Goal: Book appointment/travel/reservation

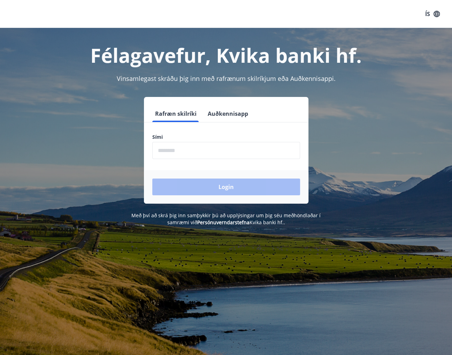
click at [183, 154] on input "phone" at bounding box center [226, 150] width 148 height 17
click at [194, 152] on input "phone" at bounding box center [226, 150] width 148 height 17
drag, startPoint x: 194, startPoint y: 150, endPoint x: 136, endPoint y: 154, distance: 58.2
click at [136, 154] on div "Rafræn skilríki Auðkennisapp Sími ​ Login" at bounding box center [225, 150] width 435 height 107
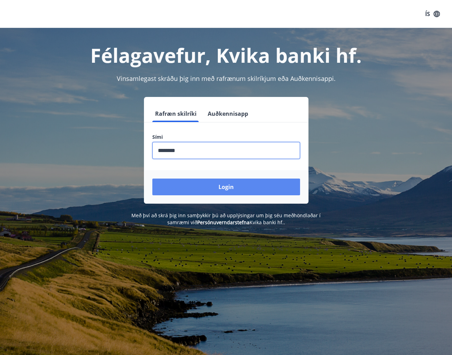
type input "********"
click at [203, 187] on button "Login" at bounding box center [226, 186] width 148 height 17
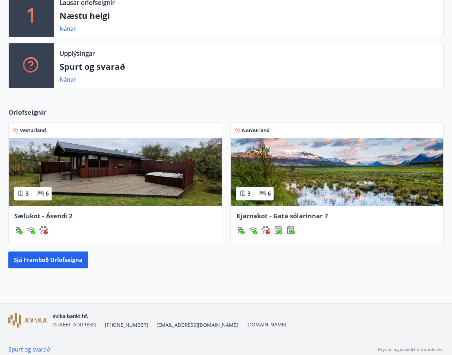
scroll to position [169, 0]
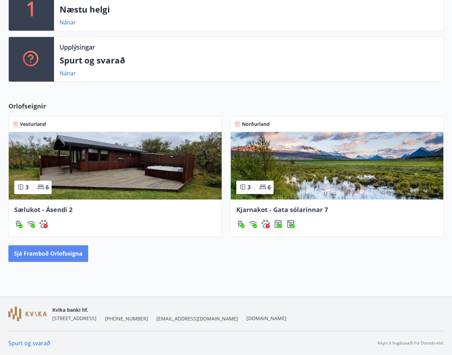
click at [67, 257] on button "Sjá framboð orlofseigna" at bounding box center [48, 253] width 80 height 17
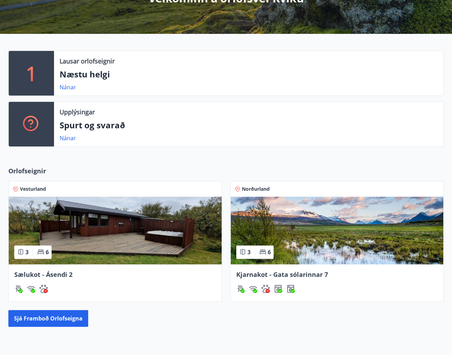
scroll to position [169, 0]
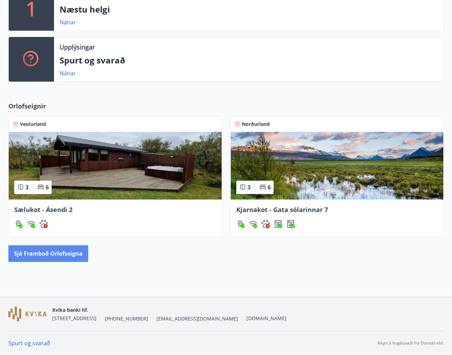
click at [68, 259] on button "Sjá framboð orlofseigna" at bounding box center [48, 253] width 80 height 17
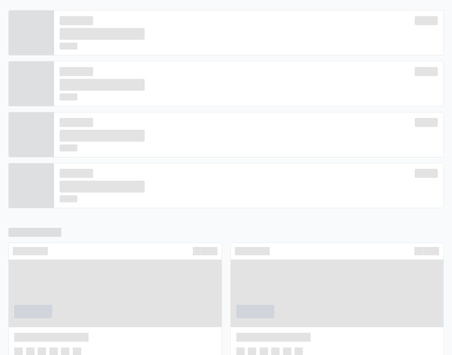
scroll to position [145, 0]
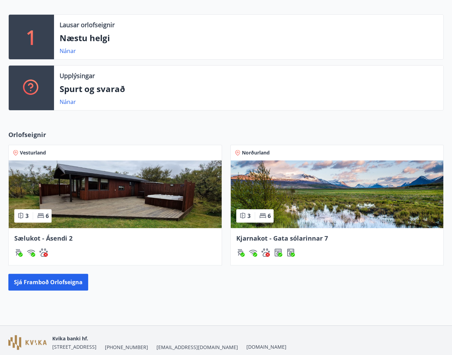
scroll to position [169, 0]
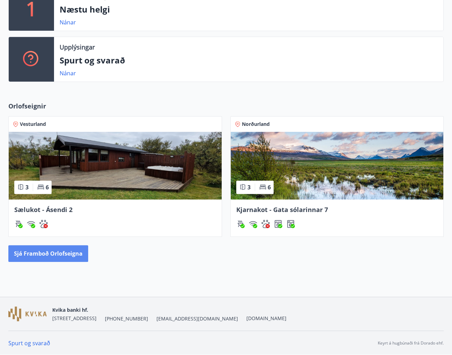
click at [68, 252] on button "Sjá framboð orlofseigna" at bounding box center [48, 253] width 80 height 17
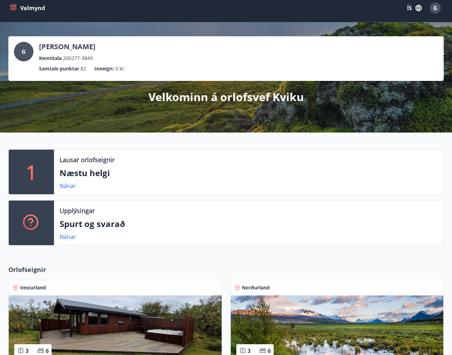
scroll to position [6, 0]
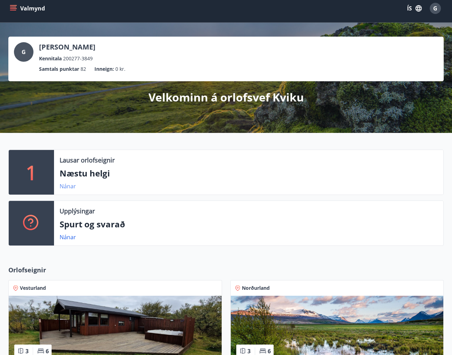
click at [71, 184] on link "Nánar" at bounding box center [68, 186] width 16 height 8
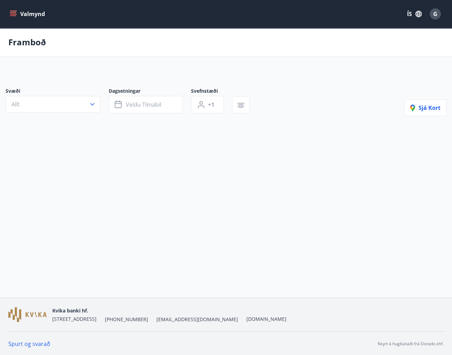
type input "*"
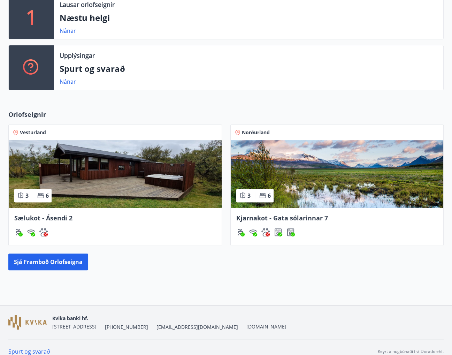
scroll to position [169, 0]
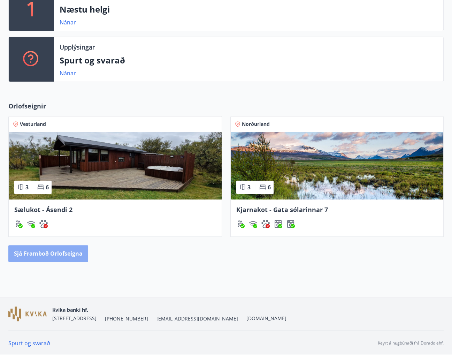
click at [30, 251] on button "Sjá framboð orlofseigna" at bounding box center [48, 253] width 80 height 17
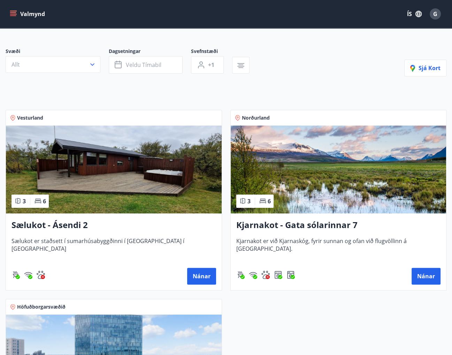
scroll to position [139, 0]
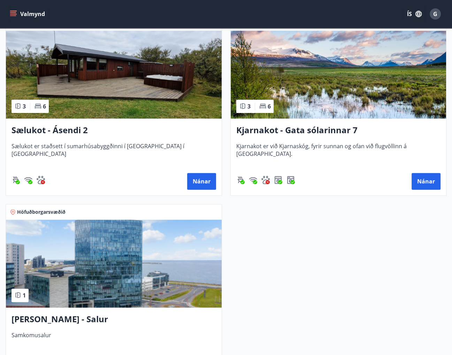
click at [62, 274] on img at bounding box center [114, 263] width 216 height 88
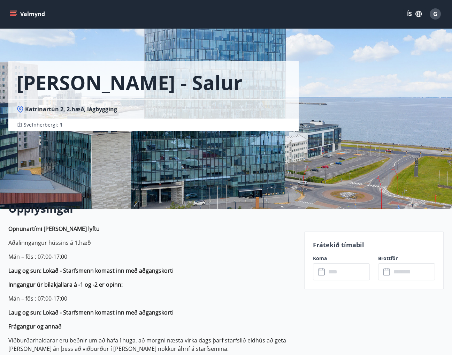
scroll to position [70, 0]
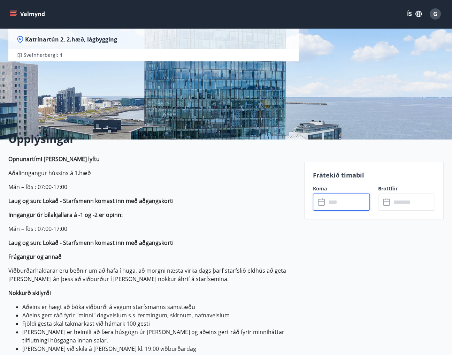
click at [334, 203] on input "text" at bounding box center [348, 201] width 44 height 17
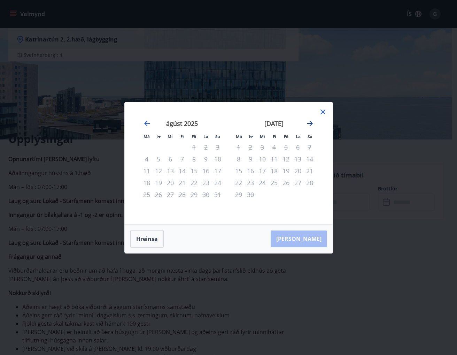
click at [311, 123] on icon "Move forward to switch to the next month." at bounding box center [310, 123] width 6 height 6
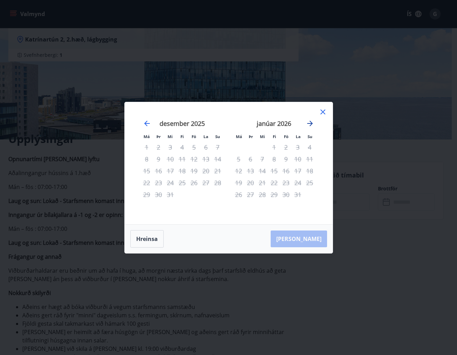
click at [311, 123] on icon "Move forward to switch to the next month." at bounding box center [310, 123] width 6 height 6
click at [301, 194] on div "28" at bounding box center [298, 194] width 12 height 12
click at [310, 123] on icon "Move forward to switch to the next month." at bounding box center [310, 123] width 6 height 6
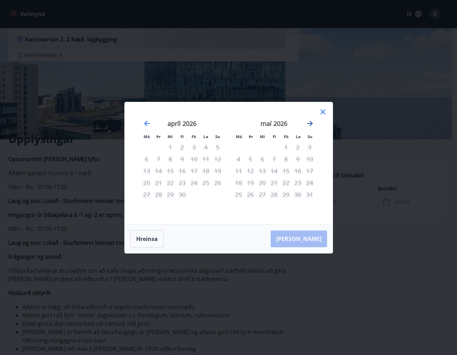
click at [310, 123] on icon "Move forward to switch to the next month." at bounding box center [310, 123] width 6 height 6
click at [311, 125] on icon "Move forward to switch to the next month." at bounding box center [310, 123] width 6 height 6
click at [148, 124] on icon "Move backward to switch to the previous month." at bounding box center [147, 123] width 8 height 8
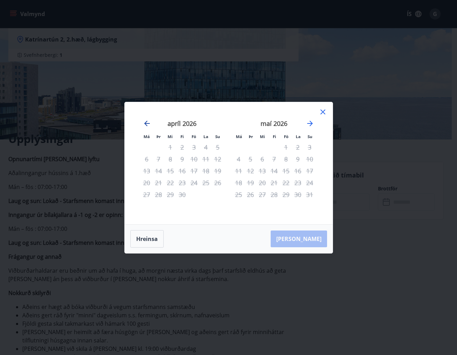
click at [148, 124] on icon "Move backward to switch to the previous month." at bounding box center [147, 123] width 8 height 8
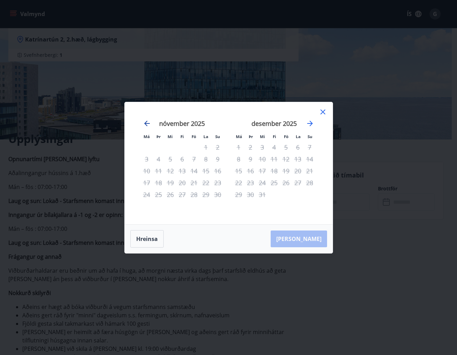
click at [148, 124] on icon "Move backward to switch to the previous month." at bounding box center [147, 123] width 8 height 8
click at [325, 112] on icon at bounding box center [323, 112] width 8 height 8
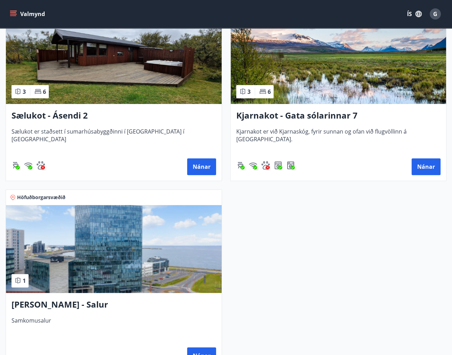
scroll to position [244, 0]
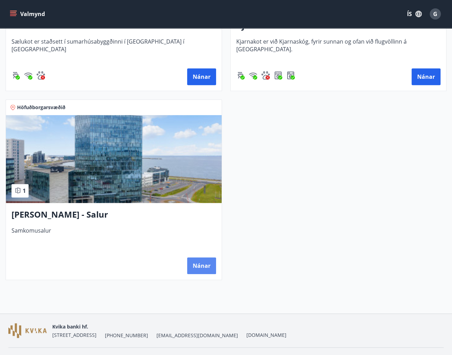
click at [207, 265] on button "Nánar" at bounding box center [201, 265] width 29 height 17
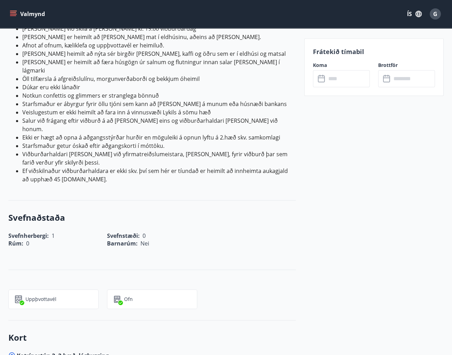
scroll to position [332, 0]
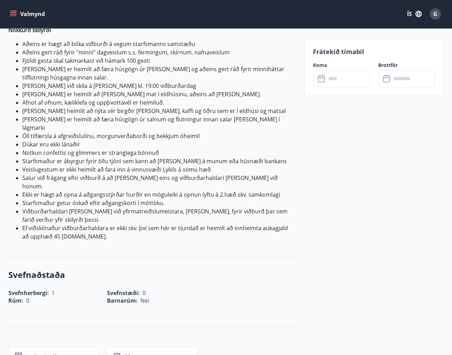
click at [340, 80] on input "text" at bounding box center [348, 78] width 44 height 17
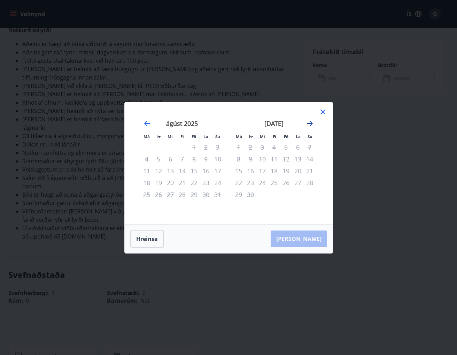
click at [312, 121] on icon "Move forward to switch to the next month." at bounding box center [310, 123] width 8 height 8
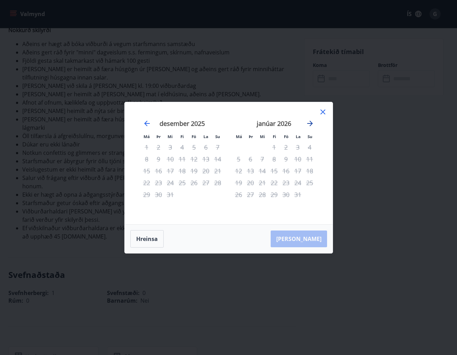
click at [312, 121] on icon "Move forward to switch to the next month." at bounding box center [310, 123] width 8 height 8
click at [324, 110] on icon at bounding box center [322, 111] width 5 height 5
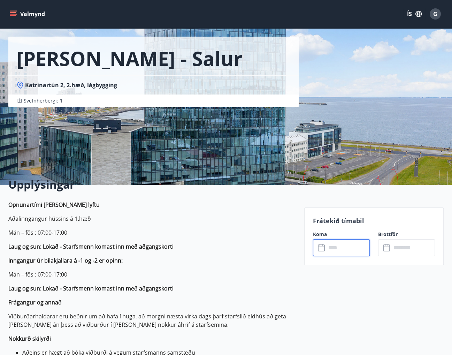
scroll to position [0, 0]
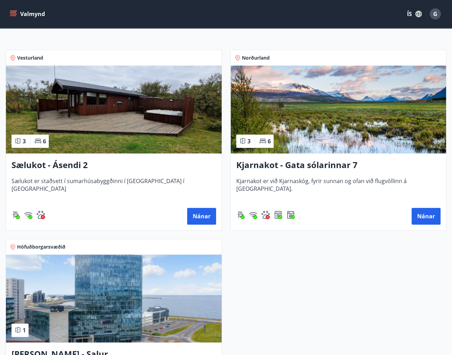
scroll to position [244, 0]
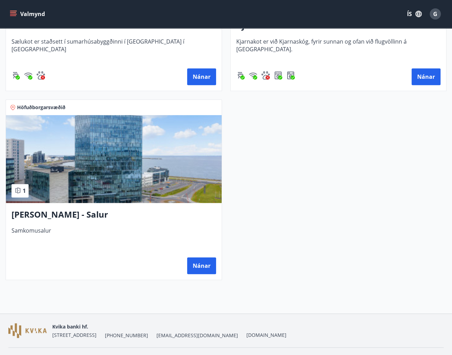
click at [95, 165] on img at bounding box center [114, 159] width 216 height 88
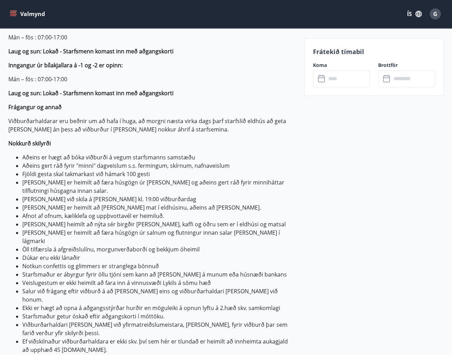
scroll to position [123, 0]
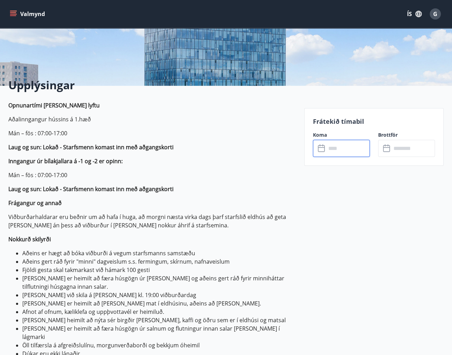
click at [330, 145] on input "text" at bounding box center [348, 148] width 44 height 17
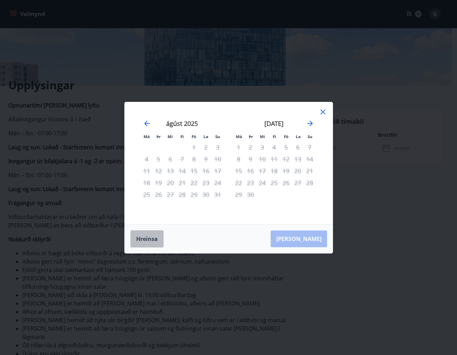
click at [147, 237] on button "Hreinsa" at bounding box center [146, 238] width 33 height 17
click at [313, 122] on icon "Move forward to switch to the next month." at bounding box center [310, 123] width 8 height 8
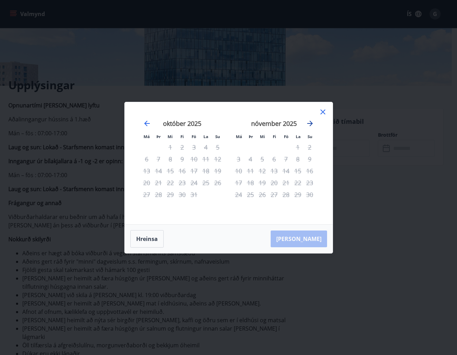
click at [313, 122] on icon "Move forward to switch to the next month." at bounding box center [310, 123] width 8 height 8
click at [322, 113] on icon at bounding box center [323, 112] width 8 height 8
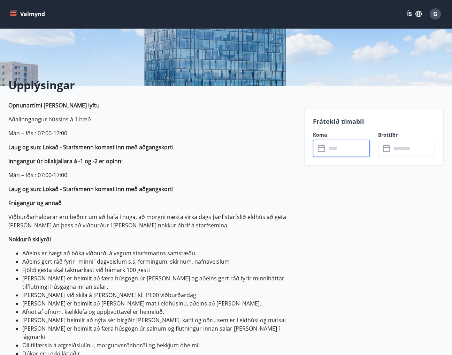
click at [400, 144] on input "text" at bounding box center [413, 148] width 44 height 17
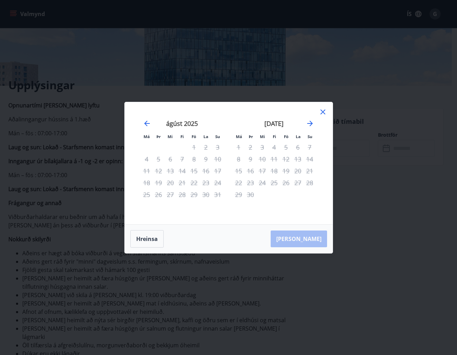
click at [321, 111] on icon at bounding box center [323, 112] width 8 height 8
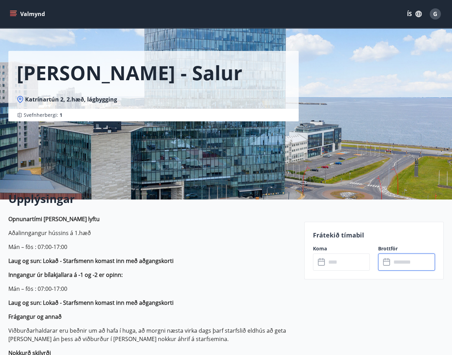
scroll to position [0, 0]
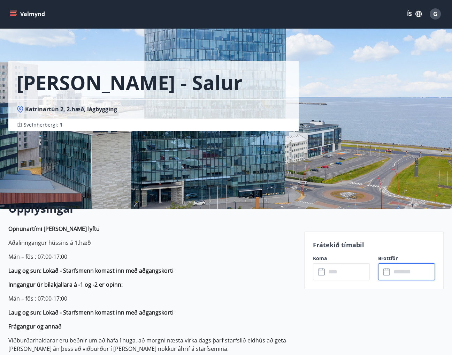
click at [32, 109] on span "Katrínartún 2, 2.hæð, lágbygging" at bounding box center [71, 109] width 92 height 8
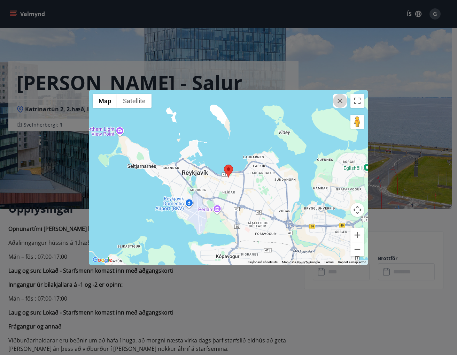
click at [341, 103] on icon "button" at bounding box center [340, 100] width 8 height 8
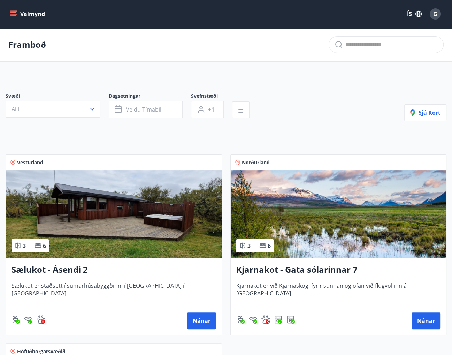
click at [264, 272] on h3 "Kjarnakot - Gata sólarinnar 7" at bounding box center [338, 269] width 204 height 13
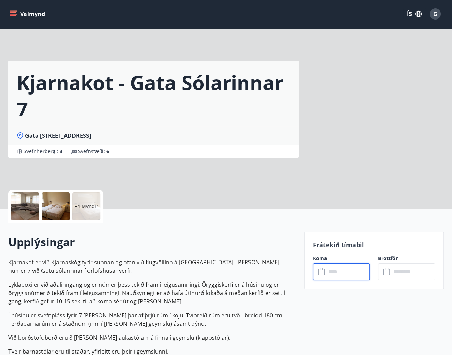
click at [348, 274] on input "text" at bounding box center [348, 271] width 44 height 17
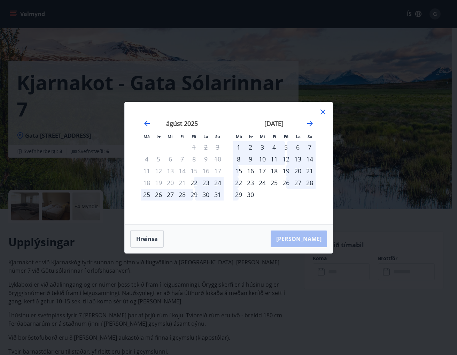
click at [321, 112] on icon at bounding box center [323, 112] width 8 height 8
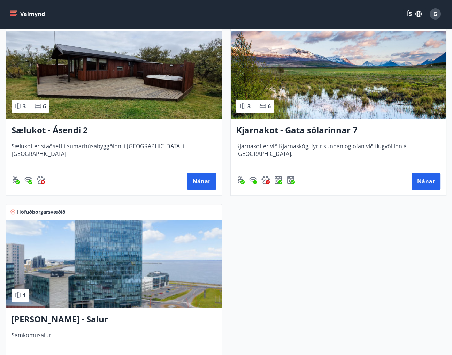
scroll to position [209, 0]
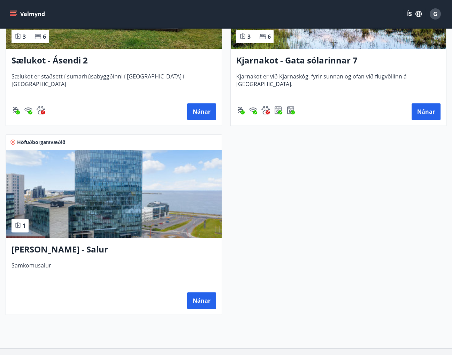
click at [45, 249] on h3 "[PERSON_NAME] - Salur" at bounding box center [113, 249] width 204 height 13
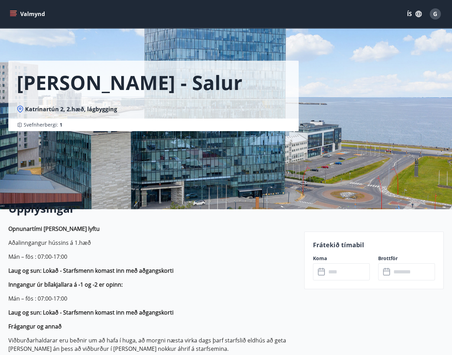
scroll to position [104, 0]
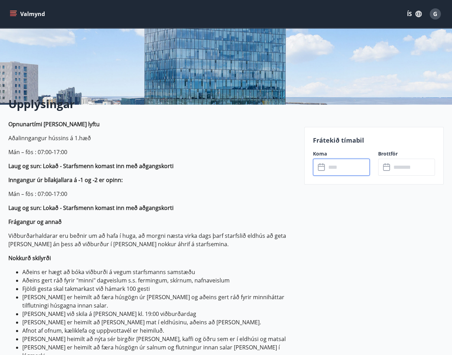
click at [327, 163] on input "text" at bounding box center [348, 166] width 44 height 17
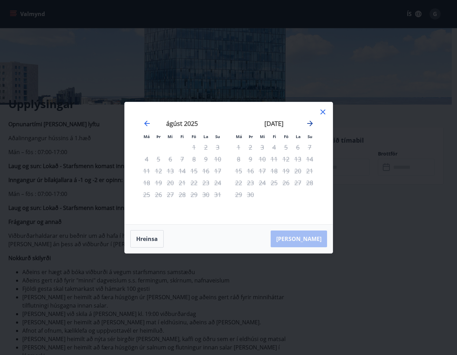
click at [313, 124] on icon "Move forward to switch to the next month." at bounding box center [310, 123] width 8 height 8
click at [323, 114] on icon at bounding box center [323, 112] width 8 height 8
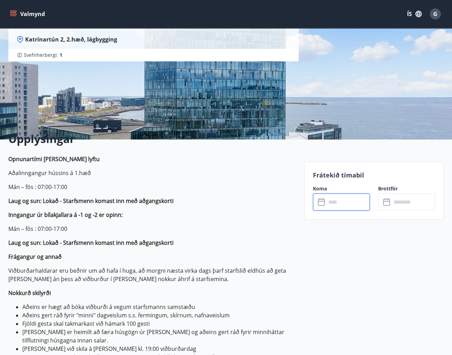
scroll to position [19, 0]
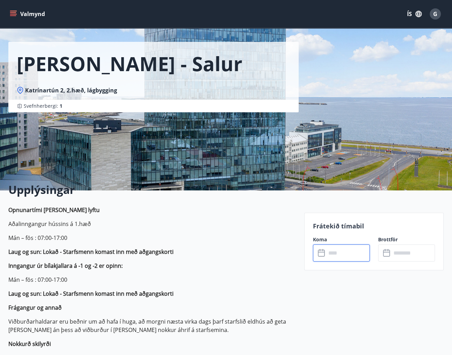
click at [351, 252] on input "text" at bounding box center [348, 252] width 44 height 17
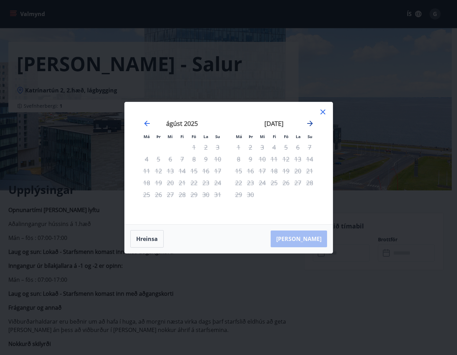
click at [313, 123] on icon "Move forward to switch to the next month." at bounding box center [310, 123] width 8 height 8
click at [311, 122] on icon "Move forward to switch to the next month." at bounding box center [310, 123] width 6 height 6
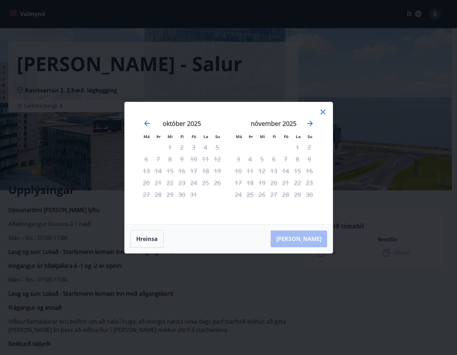
click at [326, 113] on icon at bounding box center [323, 112] width 8 height 8
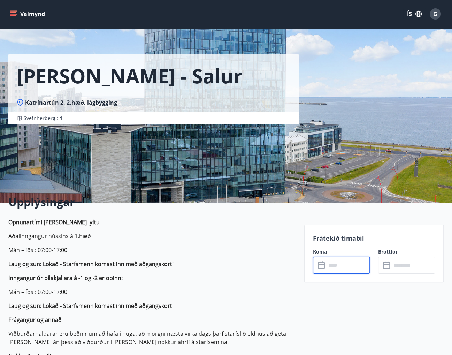
scroll to position [0, 0]
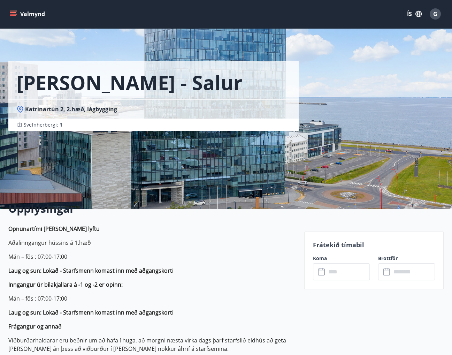
drag, startPoint x: 50, startPoint y: 256, endPoint x: 71, endPoint y: 222, distance: 39.9
click at [50, 256] on p "Mán – fös : 07:00-17:00" at bounding box center [151, 256] width 287 height 8
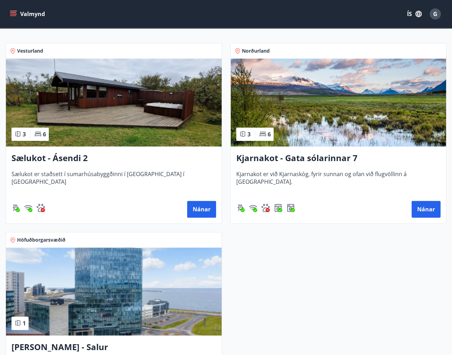
scroll to position [139, 0]
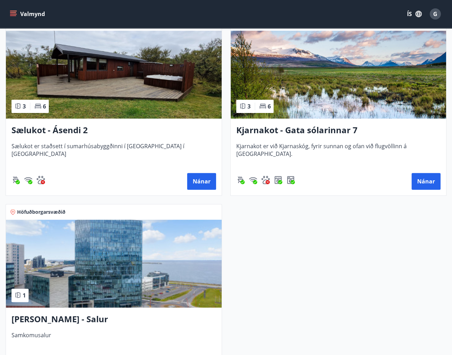
click at [41, 319] on h3 "[PERSON_NAME] - Salur" at bounding box center [113, 319] width 204 height 13
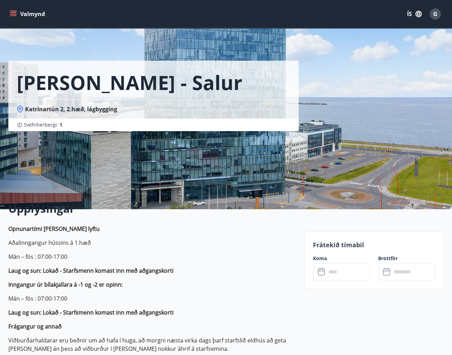
click at [330, 273] on input "text" at bounding box center [348, 271] width 44 height 17
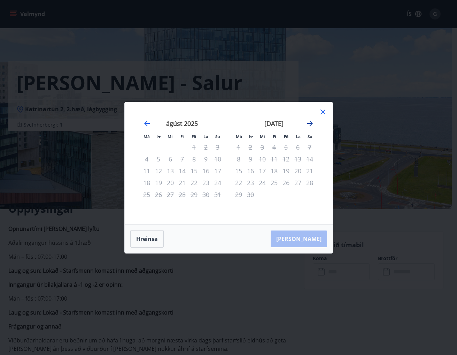
click at [312, 124] on icon "Move forward to switch to the next month." at bounding box center [310, 123] width 8 height 8
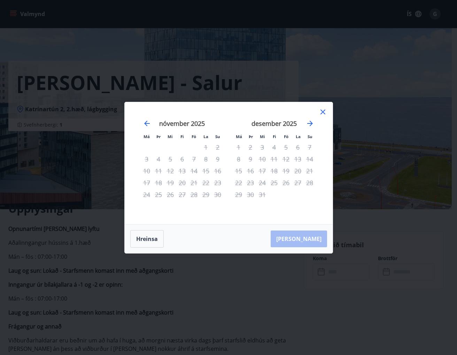
click at [323, 110] on icon at bounding box center [322, 111] width 5 height 5
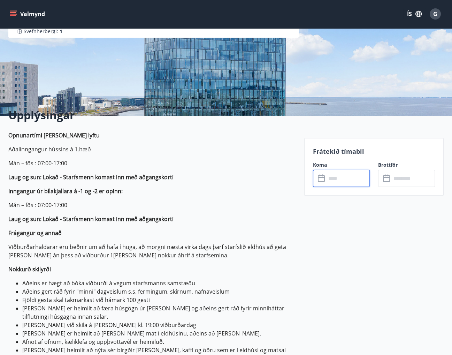
scroll to position [104, 0]
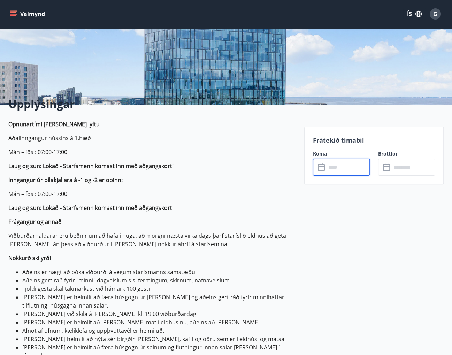
click at [330, 172] on input "text" at bounding box center [348, 166] width 44 height 17
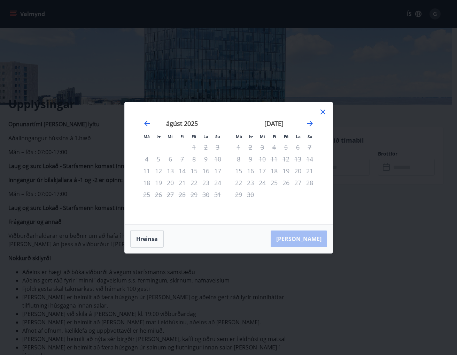
click at [323, 110] on icon at bounding box center [323, 112] width 8 height 8
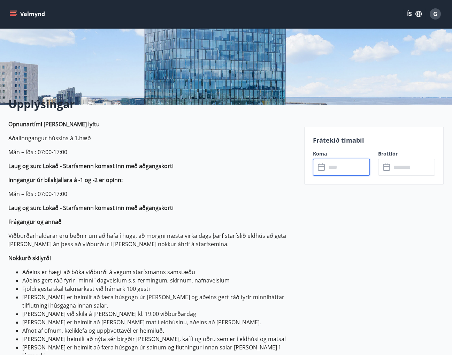
click at [343, 167] on input "text" at bounding box center [348, 166] width 44 height 17
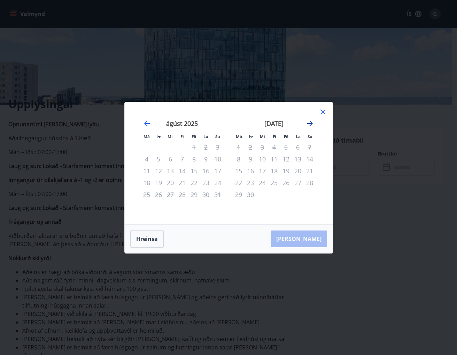
click at [314, 123] on div "[DATE]" at bounding box center [274, 125] width 83 height 31
click at [313, 123] on icon "Move forward to switch to the next month." at bounding box center [310, 123] width 8 height 8
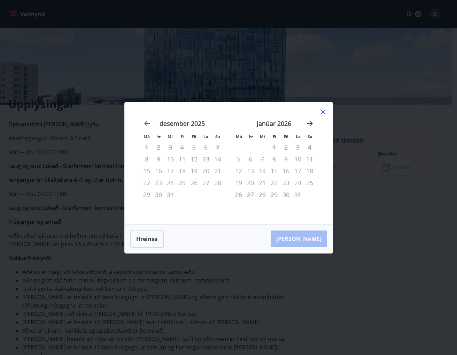
click at [313, 123] on icon "Move forward to switch to the next month." at bounding box center [310, 123] width 8 height 8
click at [310, 122] on icon "Move forward to switch to the next month." at bounding box center [310, 123] width 8 height 8
click at [296, 194] on div "28" at bounding box center [298, 194] width 12 height 12
click at [323, 113] on icon at bounding box center [323, 112] width 8 height 8
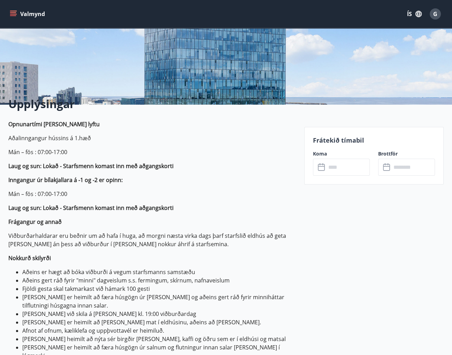
click at [197, 170] on p "Opnunartími [PERSON_NAME] lyftu Aðalinngangur hússins á 1.hæð Mán – fös : 07:00…" at bounding box center [151, 294] width 287 height 348
click at [336, 165] on input "text" at bounding box center [348, 166] width 44 height 17
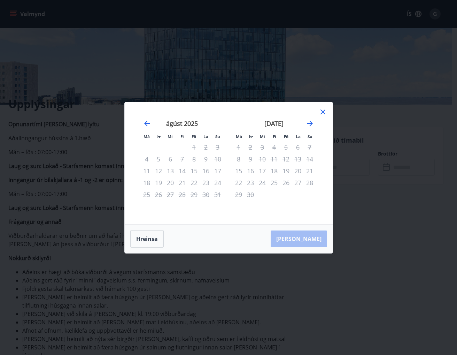
click at [323, 110] on icon at bounding box center [323, 112] width 8 height 8
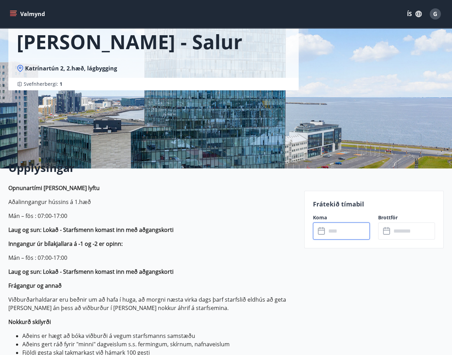
scroll to position [0, 0]
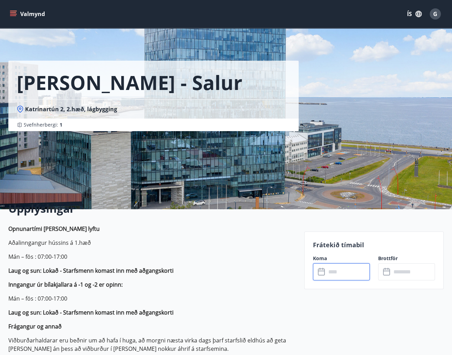
click at [18, 14] on button "Valmynd" at bounding box center [27, 14] width 39 height 13
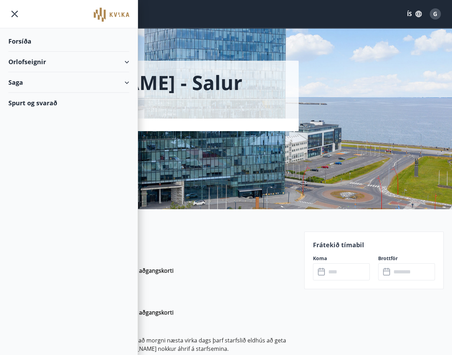
click at [25, 44] on div "Forsíða" at bounding box center [68, 41] width 121 height 21
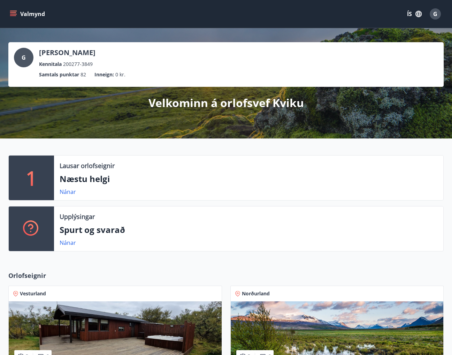
click at [14, 16] on icon "menu" at bounding box center [13, 13] width 7 height 7
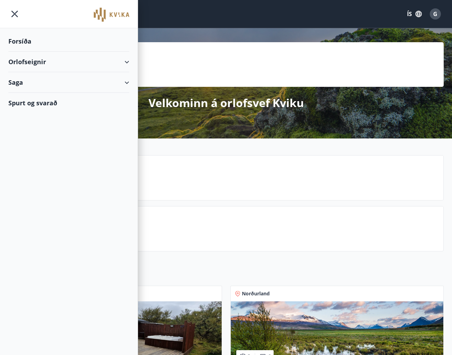
click at [22, 60] on div "Orlofseignir" at bounding box center [68, 62] width 121 height 21
click at [26, 82] on div "Framboð" at bounding box center [69, 79] width 110 height 15
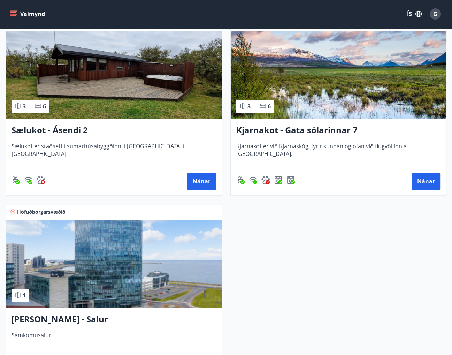
scroll to position [244, 0]
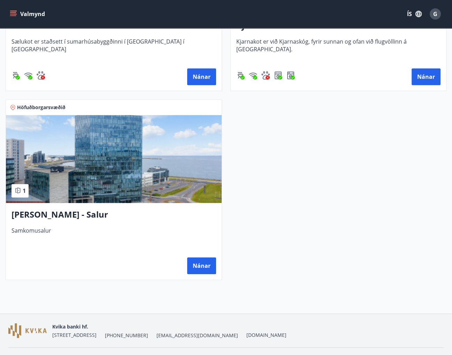
click at [74, 186] on img at bounding box center [114, 159] width 216 height 88
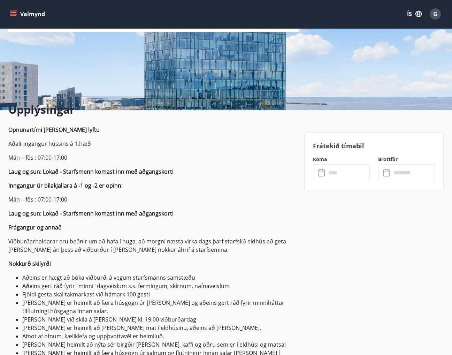
scroll to position [139, 0]
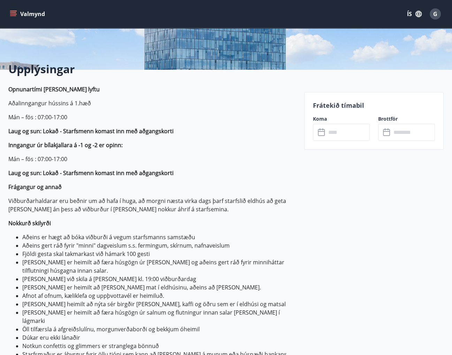
click at [342, 128] on input "text" at bounding box center [348, 132] width 44 height 17
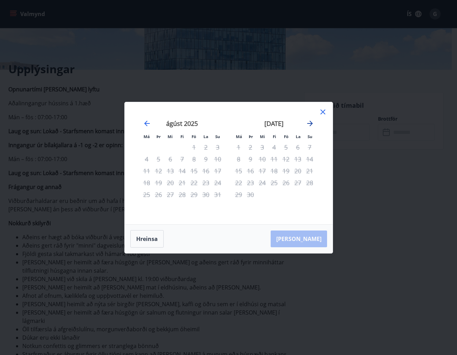
click at [311, 123] on icon "Move forward to switch to the next month." at bounding box center [310, 123] width 6 height 6
click at [406, 262] on div "Má Þr Mi Fi Fö La Su Má Þr Mi Fi Fö La Su [DATE] 1 2 3 4 5 6 7 8 9 10 11 12 13 …" at bounding box center [228, 177] width 457 height 355
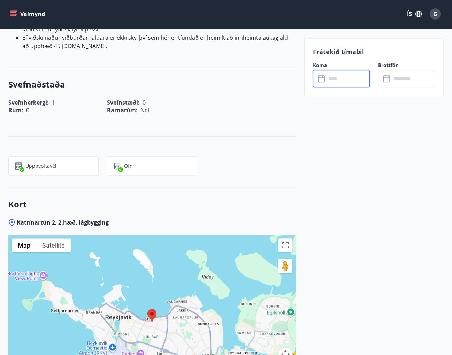
scroll to position [453, 0]
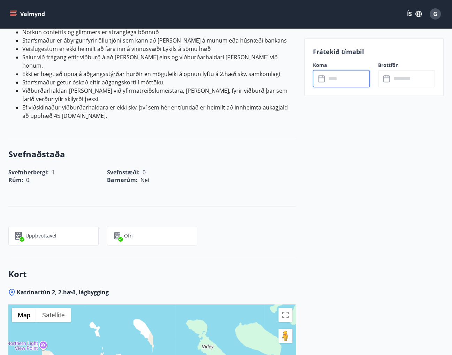
click at [324, 76] on icon at bounding box center [321, 78] width 7 height 7
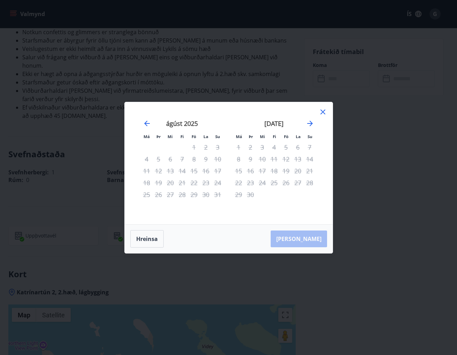
click at [323, 111] on icon at bounding box center [323, 112] width 8 height 8
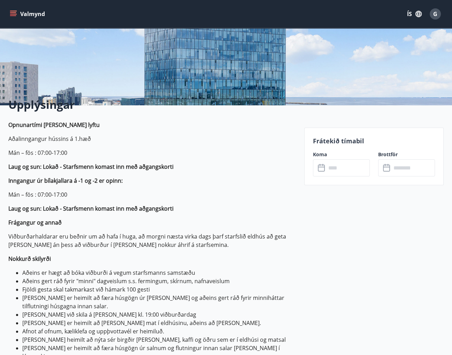
scroll to position [0, 0]
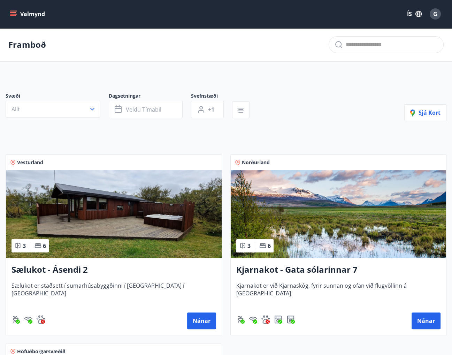
click at [300, 221] on img at bounding box center [339, 214] width 216 height 88
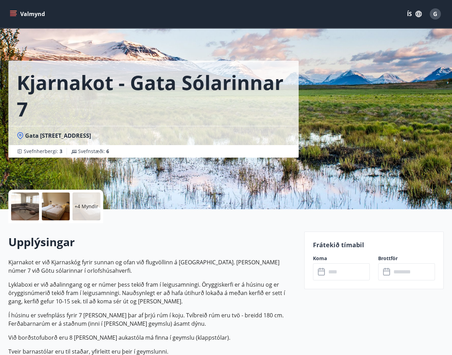
click at [330, 277] on input "text" at bounding box center [348, 271] width 44 height 17
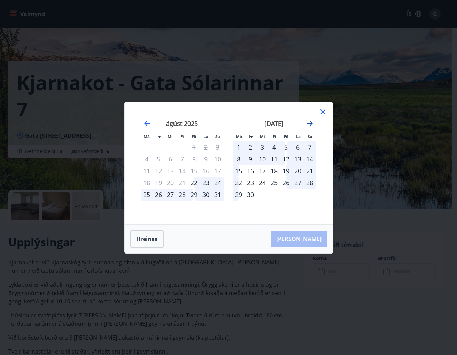
click at [312, 120] on icon "Move forward to switch to the next month." at bounding box center [310, 123] width 8 height 8
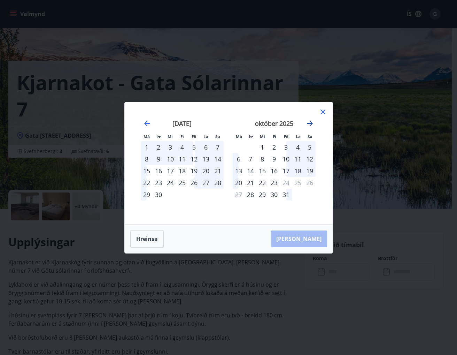
click at [312, 120] on icon "Move forward to switch to the next month." at bounding box center [310, 123] width 8 height 8
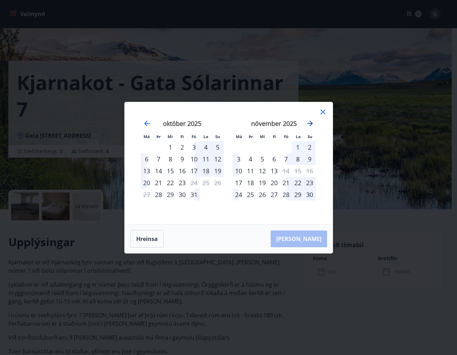
click at [312, 120] on icon "Move forward to switch to the next month." at bounding box center [310, 123] width 8 height 8
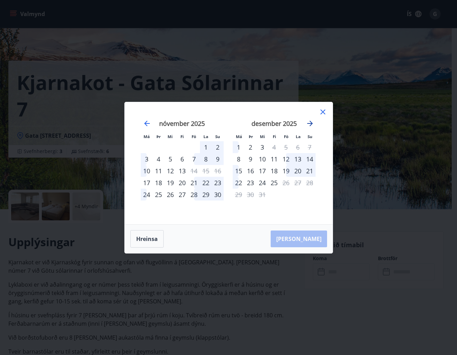
click at [312, 120] on icon "Move forward to switch to the next month." at bounding box center [310, 123] width 8 height 8
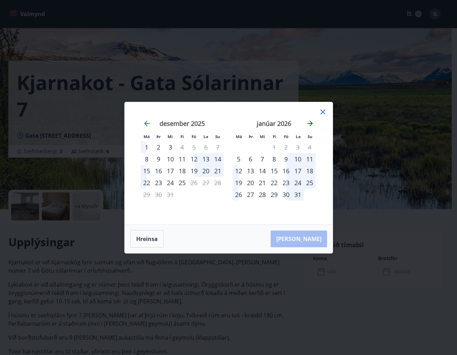
click at [312, 120] on icon "Move forward to switch to the next month." at bounding box center [310, 123] width 8 height 8
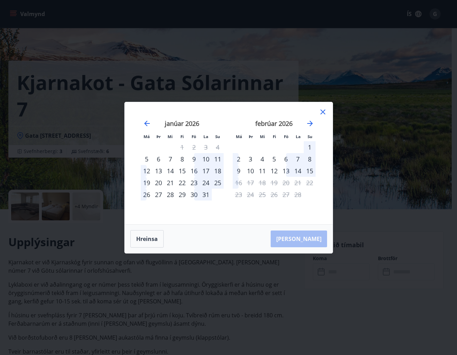
click at [325, 114] on icon at bounding box center [323, 112] width 8 height 8
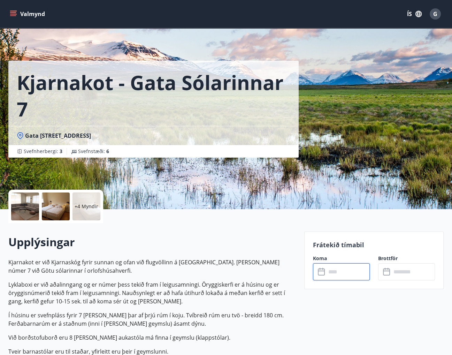
click at [280, 231] on div "Upplýsingar Kjarnakot er við Kjarnaskóg fyrir sunnan og ofan við flugvöllinn á …" at bounding box center [151, 353] width 287 height 261
drag, startPoint x: 21, startPoint y: 280, endPoint x: 32, endPoint y: 274, distance: 12.9
click at [21, 280] on p "Lyklaboxi er við aðalinngang og er númer þess tekið fram í leigusamningi. Örygg…" at bounding box center [151, 292] width 287 height 25
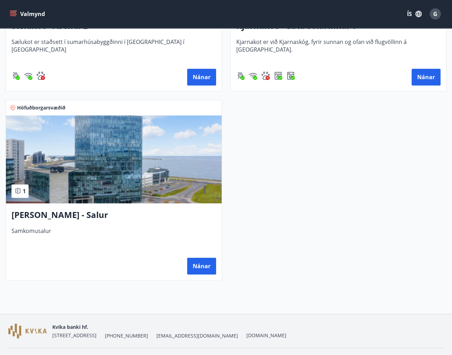
scroll to position [244, 0]
click at [202, 268] on button "Nánar" at bounding box center [201, 265] width 29 height 17
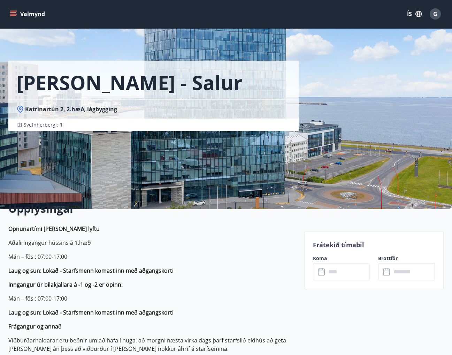
click at [334, 268] on input "text" at bounding box center [348, 271] width 44 height 17
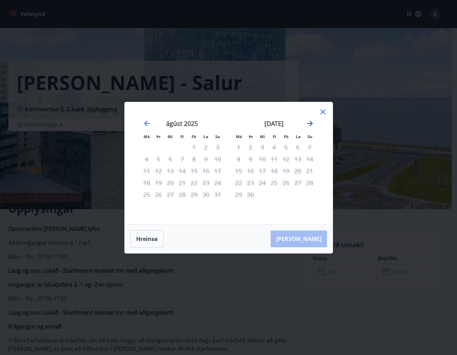
click at [312, 126] on icon "Move forward to switch to the next month." at bounding box center [310, 123] width 8 height 8
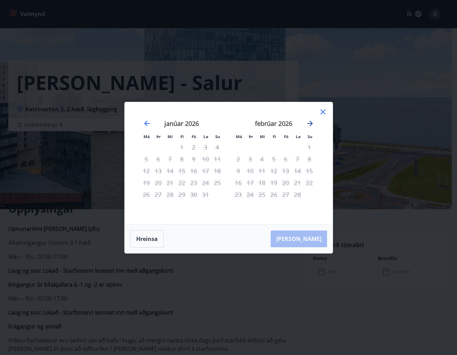
click at [312, 126] on icon "Move forward to switch to the next month." at bounding box center [310, 123] width 8 height 8
click at [311, 121] on icon "Move forward to switch to the next month." at bounding box center [310, 123] width 8 height 8
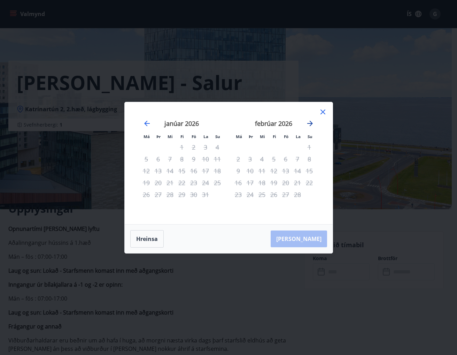
click at [310, 125] on icon "Move forward to switch to the next month." at bounding box center [310, 123] width 6 height 6
click at [147, 124] on icon "Move backward to switch to the previous month." at bounding box center [147, 123] width 8 height 8
click at [311, 124] on icon "Move forward to switch to the next month." at bounding box center [310, 123] width 6 height 6
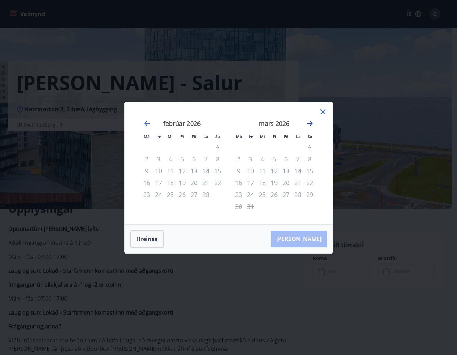
click at [311, 124] on icon "Move forward to switch to the next month." at bounding box center [310, 123] width 6 height 6
click at [321, 109] on icon at bounding box center [323, 112] width 8 height 8
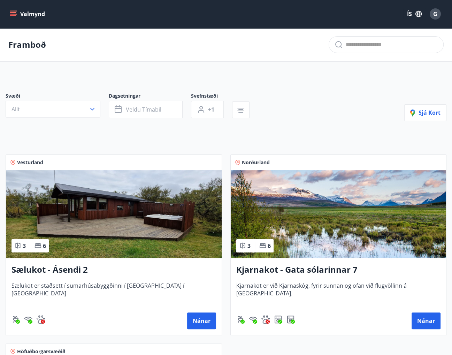
click at [78, 273] on h3 "Sælukot - Ásendi 2" at bounding box center [113, 269] width 204 height 13
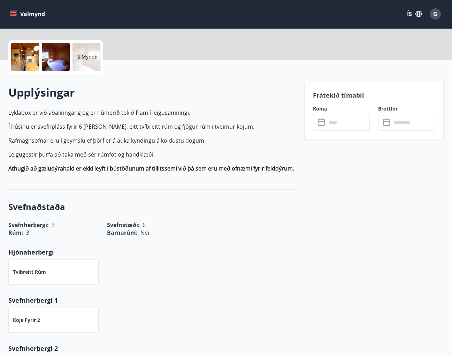
scroll to position [209, 0]
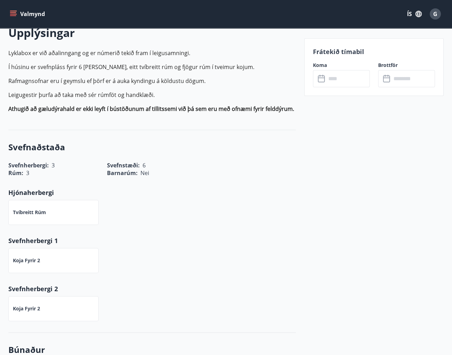
click at [324, 81] on icon at bounding box center [321, 78] width 7 height 7
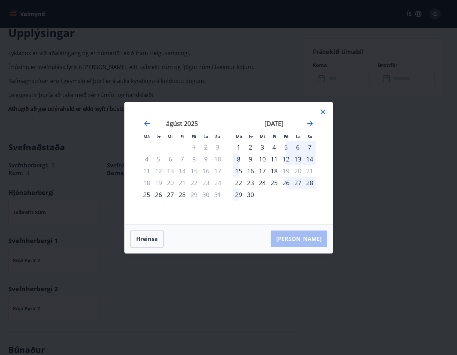
click at [321, 112] on icon at bounding box center [323, 112] width 8 height 8
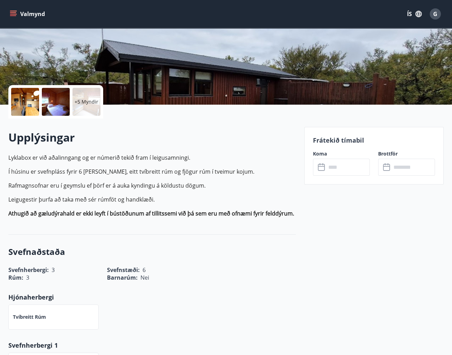
scroll to position [0, 0]
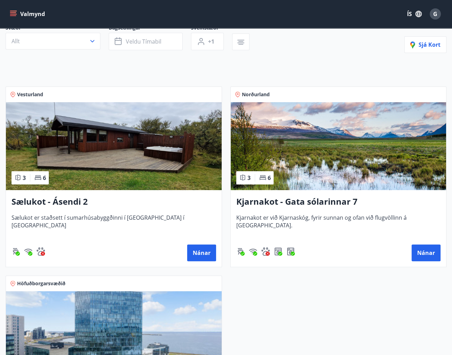
scroll to position [139, 0]
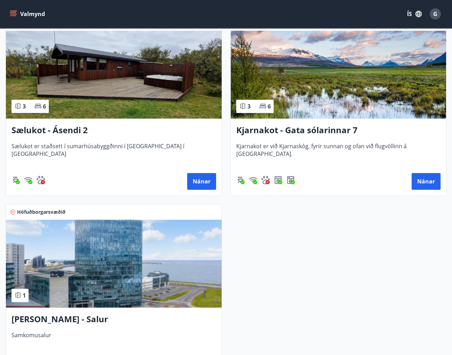
click at [21, 293] on icon at bounding box center [17, 294] width 7 height 7
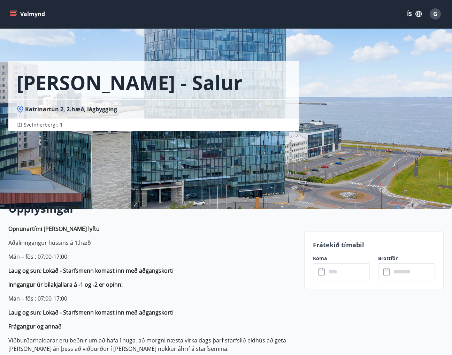
click at [328, 273] on input "text" at bounding box center [348, 271] width 44 height 17
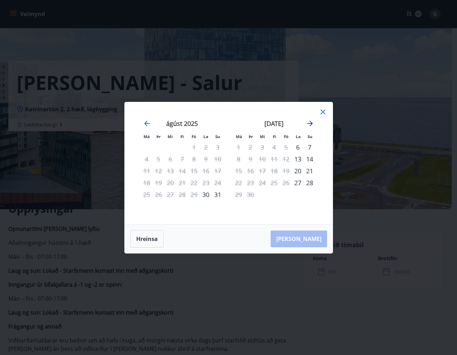
click at [311, 122] on icon "Move forward to switch to the next month." at bounding box center [310, 123] width 8 height 8
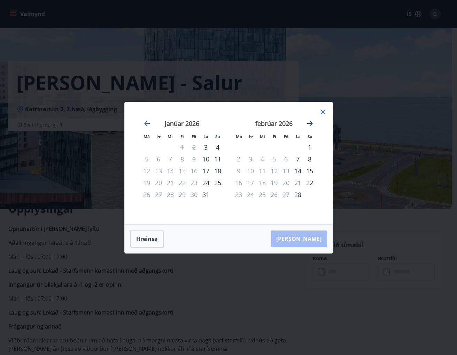
click at [311, 122] on icon "Move forward to switch to the next month." at bounding box center [310, 123] width 8 height 8
click at [218, 184] on div "22" at bounding box center [218, 183] width 12 height 12
click at [313, 239] on div "[PERSON_NAME]" at bounding box center [229, 238] width 208 height 29
click at [324, 111] on icon at bounding box center [323, 112] width 8 height 8
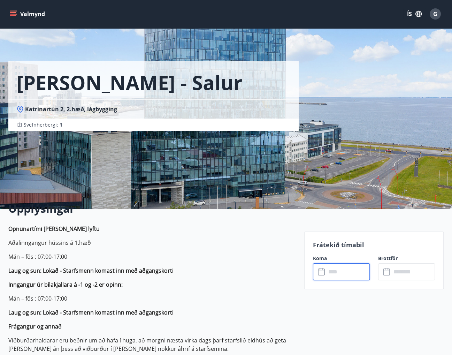
click at [324, 272] on icon at bounding box center [321, 271] width 7 height 7
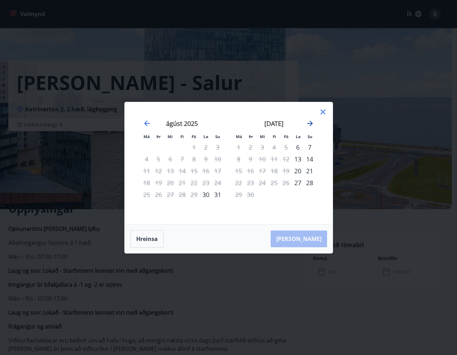
click at [310, 124] on icon "Move forward to switch to the next month." at bounding box center [310, 123] width 8 height 8
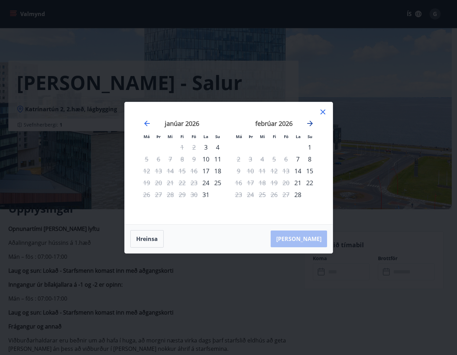
click at [310, 124] on icon "Move forward to switch to the next month." at bounding box center [310, 123] width 8 height 8
click at [298, 195] on div "28" at bounding box center [298, 194] width 12 height 12
click at [298, 194] on div "28" at bounding box center [298, 194] width 12 height 12
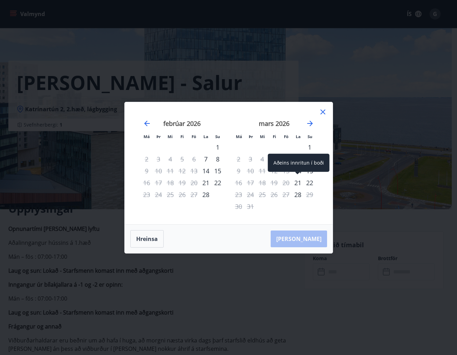
click at [297, 183] on div "21" at bounding box center [298, 183] width 12 height 12
click at [322, 111] on icon at bounding box center [322, 111] width 5 height 5
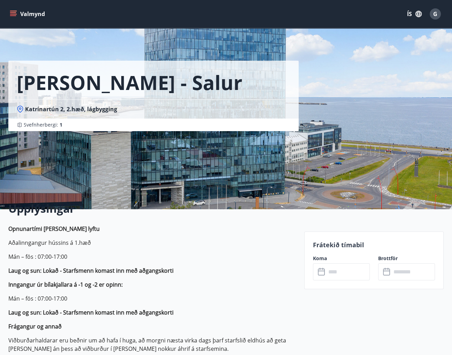
click at [390, 269] on icon at bounding box center [387, 271] width 8 height 8
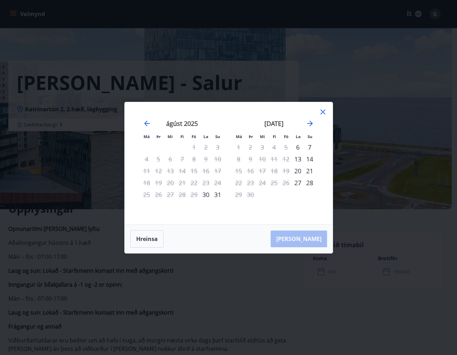
click at [326, 113] on icon at bounding box center [323, 112] width 8 height 8
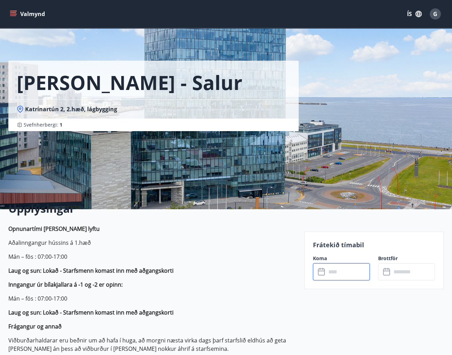
click at [337, 268] on input "text" at bounding box center [348, 271] width 44 height 17
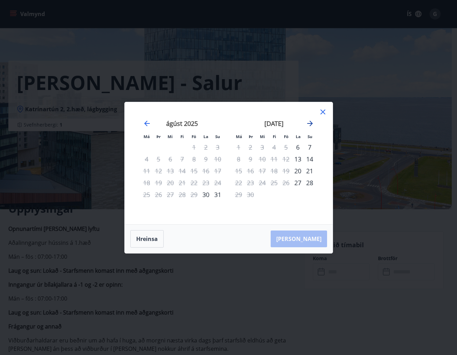
click at [312, 123] on icon "Move forward to switch to the next month." at bounding box center [310, 123] width 8 height 8
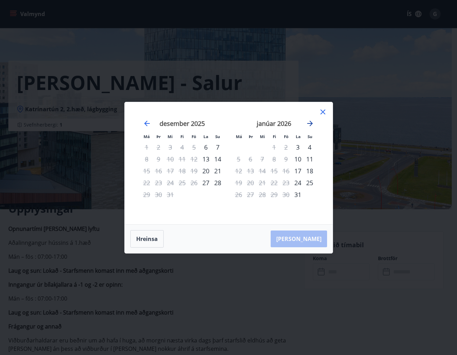
click at [312, 123] on icon "Move forward to switch to the next month." at bounding box center [310, 123] width 8 height 8
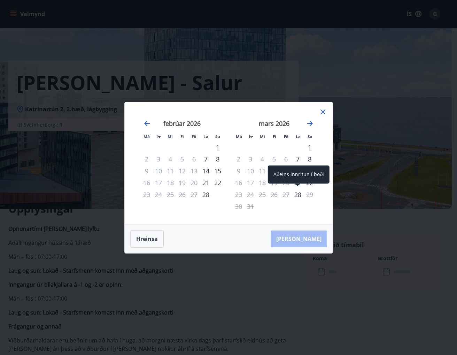
click at [297, 196] on div "28" at bounding box center [298, 194] width 12 height 12
click at [322, 112] on icon at bounding box center [322, 111] width 5 height 5
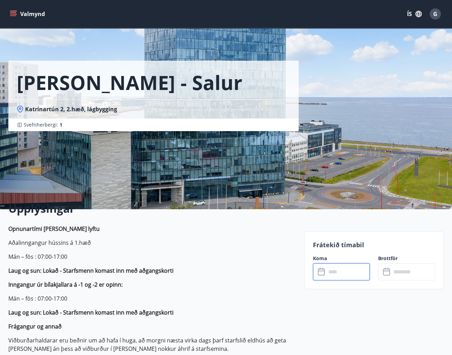
click at [328, 273] on input "text" at bounding box center [348, 271] width 44 height 17
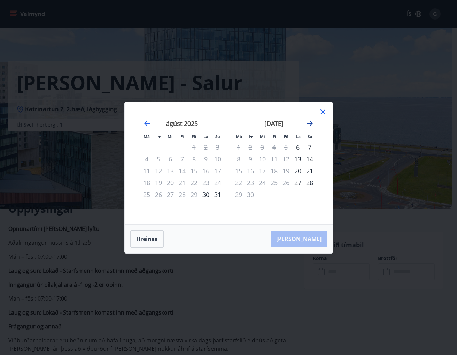
click at [311, 124] on icon "Move forward to switch to the next month." at bounding box center [310, 123] width 6 height 6
click at [310, 124] on icon "Move forward to switch to the next month." at bounding box center [310, 123] width 8 height 8
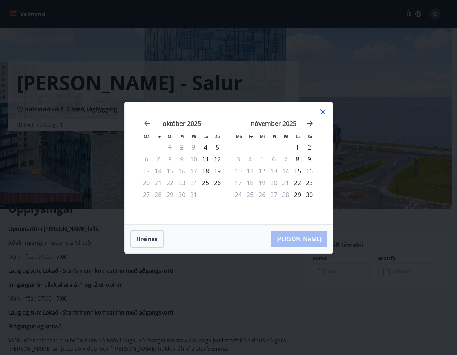
click at [309, 124] on icon "Move forward to switch to the next month." at bounding box center [310, 123] width 8 height 8
click at [323, 112] on icon at bounding box center [322, 111] width 5 height 5
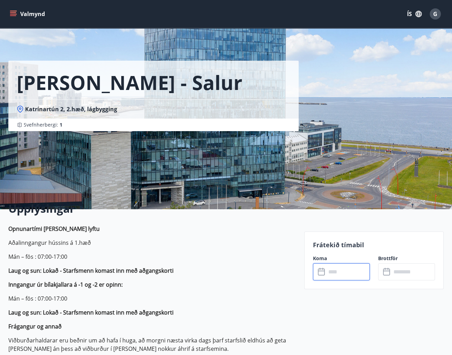
click at [333, 267] on input "text" at bounding box center [348, 271] width 44 height 17
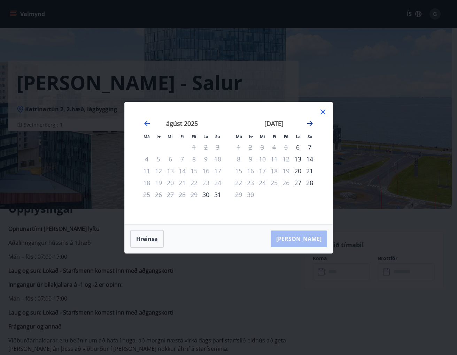
click at [312, 121] on icon "Move forward to switch to the next month." at bounding box center [310, 123] width 8 height 8
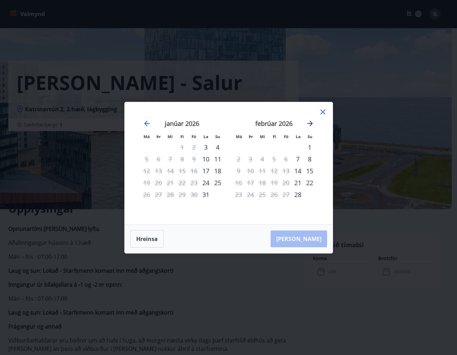
click at [312, 121] on icon "Move forward to switch to the next month." at bounding box center [310, 123] width 8 height 8
click at [312, 181] on div "22" at bounding box center [310, 183] width 12 height 12
click at [311, 239] on div "[PERSON_NAME]" at bounding box center [229, 238] width 208 height 29
click at [325, 112] on icon at bounding box center [323, 112] width 8 height 8
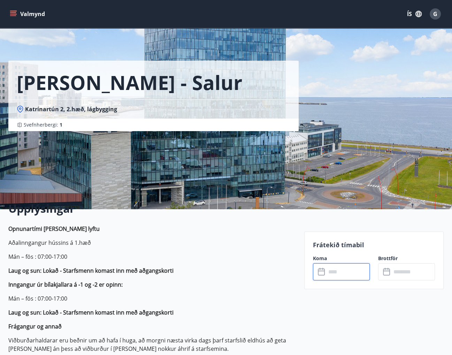
click at [354, 269] on input "text" at bounding box center [348, 271] width 44 height 17
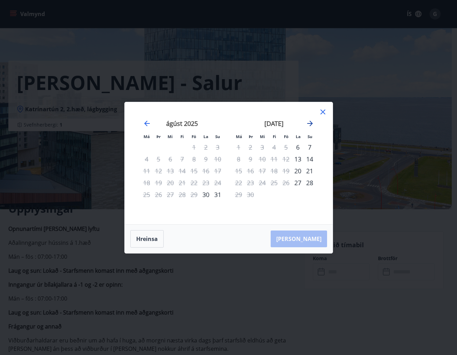
click at [311, 123] on icon "Move forward to switch to the next month." at bounding box center [310, 123] width 6 height 6
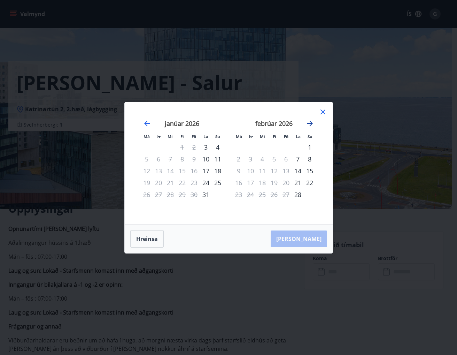
click at [311, 123] on icon "Move forward to switch to the next month." at bounding box center [310, 123] width 6 height 6
click at [310, 181] on div "22" at bounding box center [310, 183] width 12 height 12
click at [305, 235] on div "[PERSON_NAME]" at bounding box center [229, 238] width 208 height 29
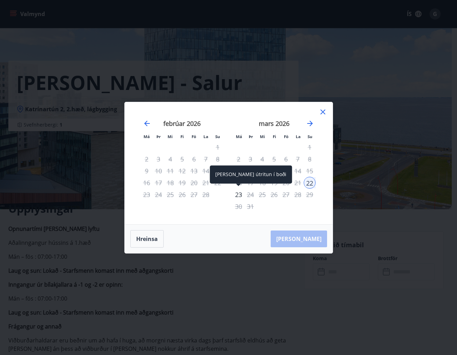
click at [240, 194] on div "23" at bounding box center [239, 194] width 12 height 12
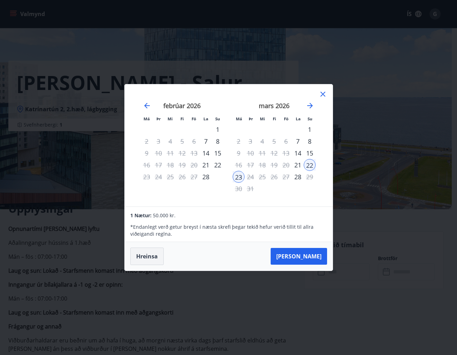
click at [157, 258] on button "Hreinsa" at bounding box center [146, 255] width 33 height 17
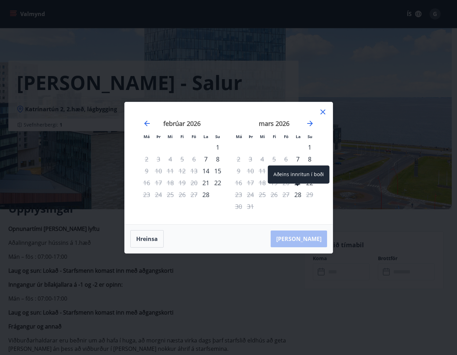
click at [298, 195] on div "28" at bounding box center [298, 194] width 12 height 12
click at [309, 194] on div "29" at bounding box center [310, 194] width 12 height 12
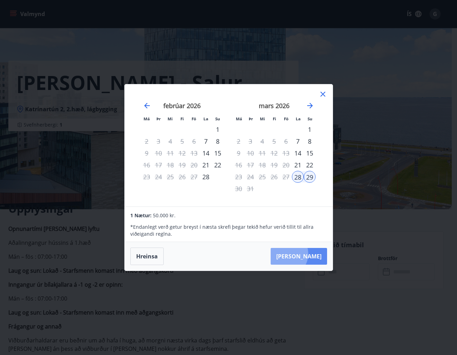
click at [306, 254] on button "[PERSON_NAME]" at bounding box center [299, 256] width 56 height 17
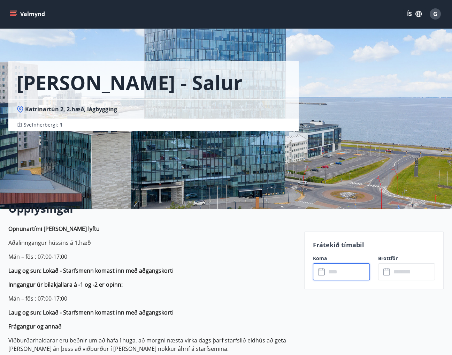
type input "******"
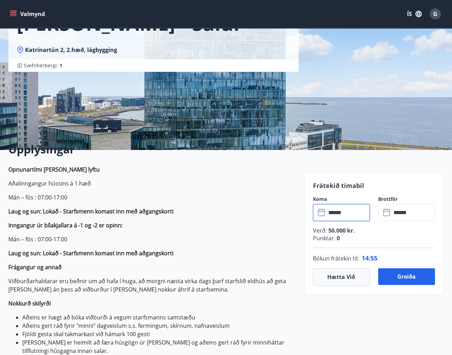
scroll to position [70, 0]
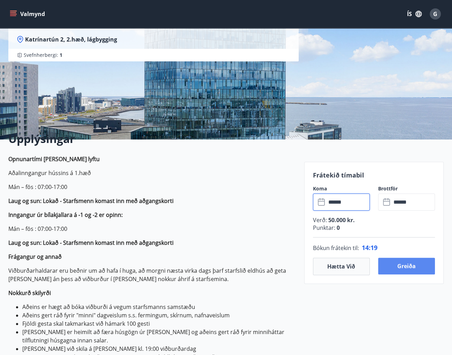
click at [400, 268] on button "Greiða" at bounding box center [406, 265] width 57 height 17
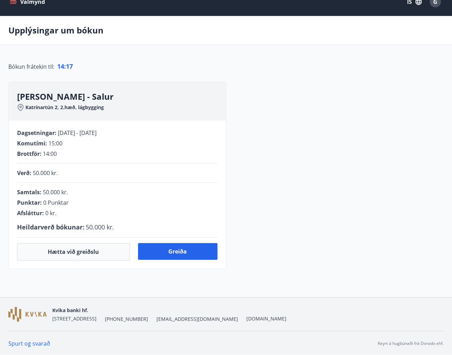
scroll to position [70, 0]
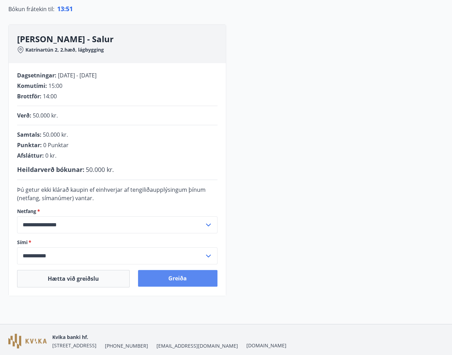
click at [183, 278] on button "Greiða" at bounding box center [177, 278] width 79 height 17
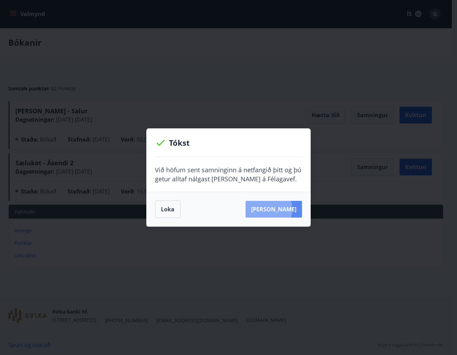
click at [276, 209] on button "[PERSON_NAME]" at bounding box center [274, 209] width 56 height 17
